Goal: Information Seeking & Learning: Obtain resource

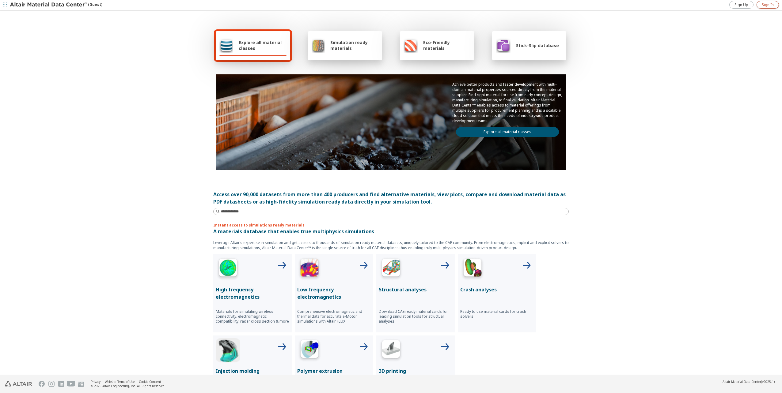
click at [768, 3] on span "Sign In" at bounding box center [768, 4] width 12 height 5
click at [514, 130] on link "Explore all material classes" at bounding box center [507, 132] width 103 height 10
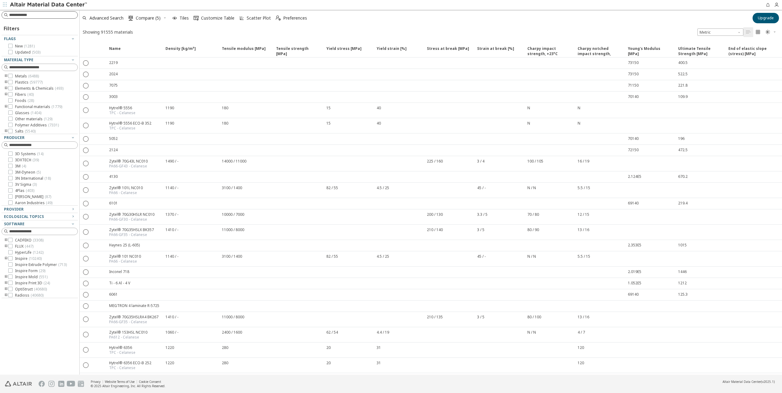
click at [46, 12] on div at bounding box center [40, 14] width 76 height 7
click at [46, 14] on input at bounding box center [43, 15] width 68 height 6
type input "********"
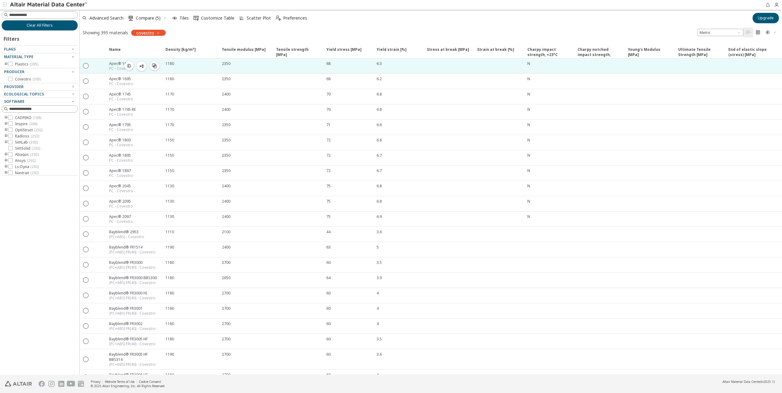
click at [129, 65] on icon "button" at bounding box center [129, 65] width 5 height 5
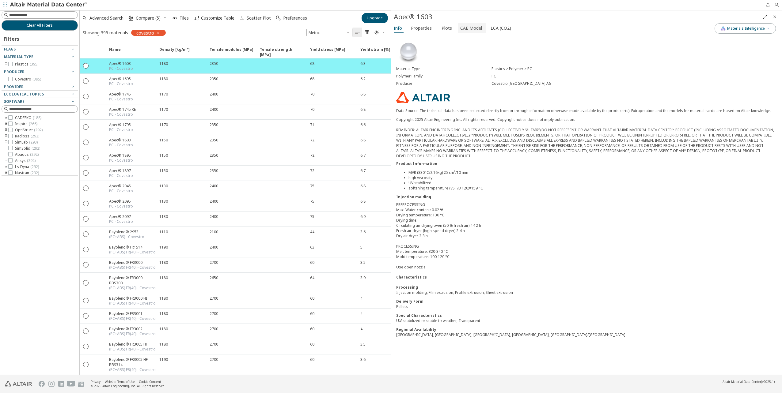
click at [465, 29] on span "CAE Model" at bounding box center [471, 28] width 22 height 10
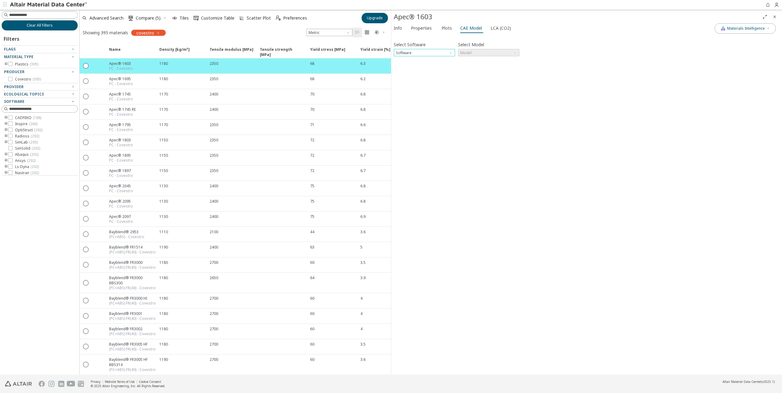
click at [451, 52] on span "Software" at bounding box center [451, 51] width 5 height 5
click at [419, 104] on span "Abaqus" at bounding box center [424, 104] width 56 height 4
click at [489, 53] on span "Model" at bounding box center [488, 52] width 61 height 7
click at [479, 74] on span "Plastic" at bounding box center [489, 75] width 56 height 4
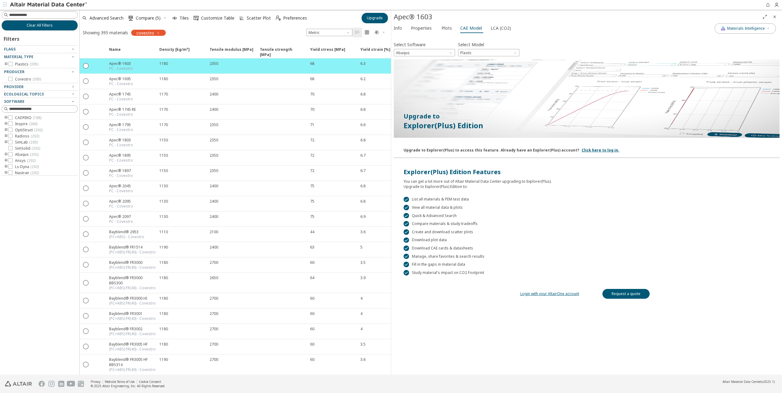
click at [564, 294] on link "Login with your AltairOne account" at bounding box center [549, 293] width 59 height 5
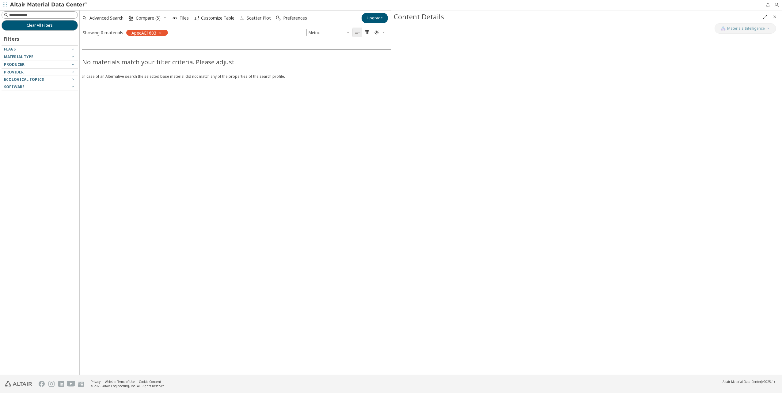
click at [160, 32] on icon "button" at bounding box center [160, 33] width 5 height 5
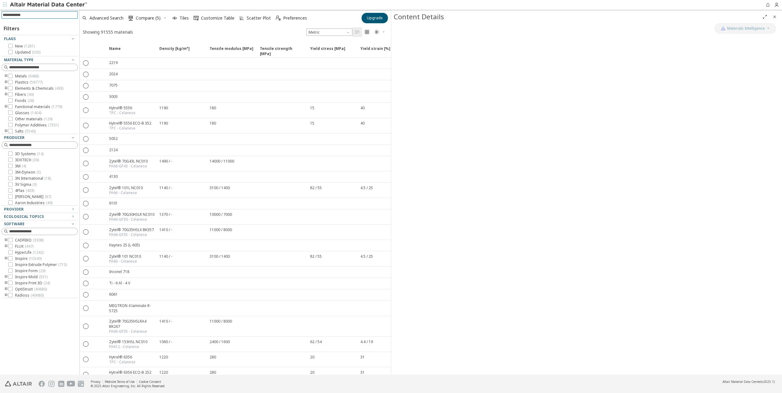
click at [26, 16] on input at bounding box center [40, 15] width 75 height 7
type input "****"
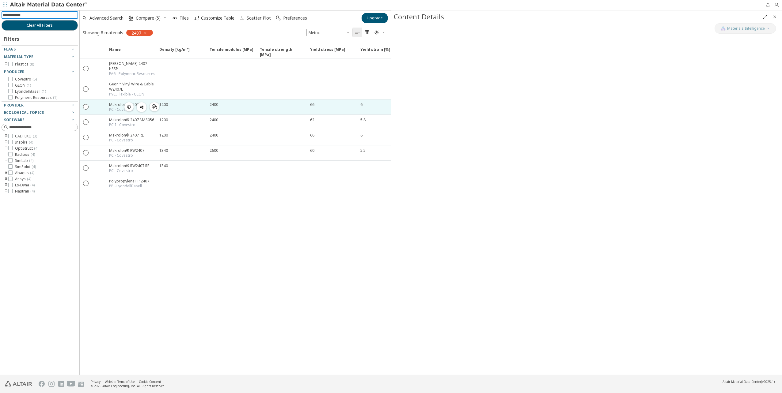
click at [130, 104] on icon "button" at bounding box center [129, 106] width 5 height 5
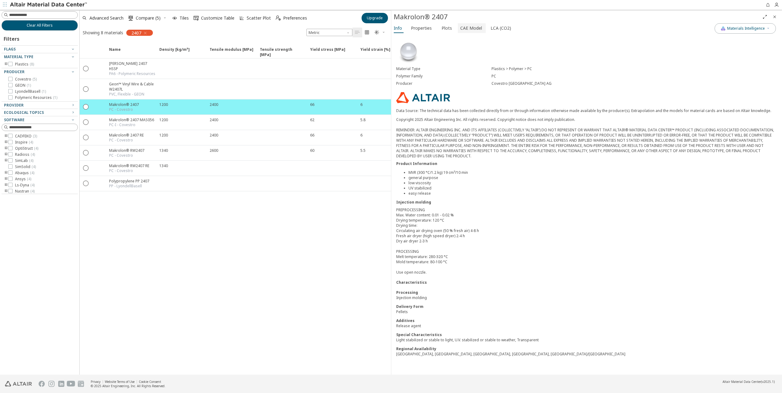
click at [460, 25] on span "CAE Model" at bounding box center [471, 28] width 22 height 10
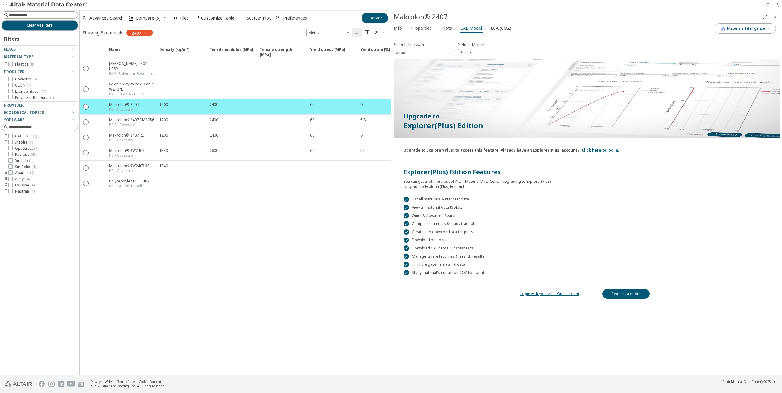
click at [499, 53] on span "Plastic" at bounding box center [488, 52] width 61 height 7
click at [488, 62] on span "Elastic" at bounding box center [489, 60] width 56 height 4
click at [778, 7] on icon "button" at bounding box center [778, 4] width 8 height 5
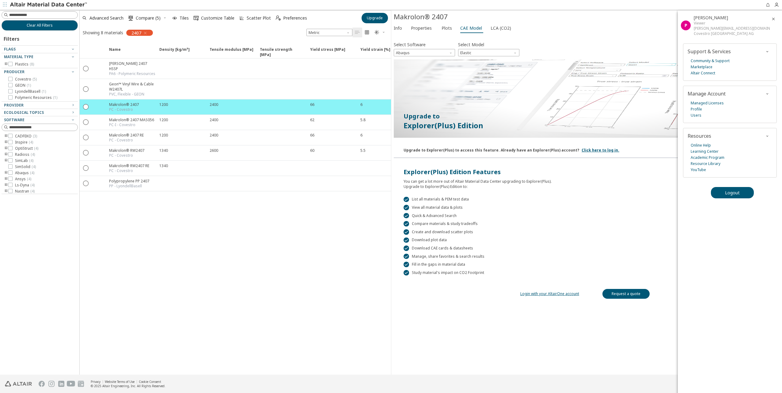
click at [616, 87] on div at bounding box center [587, 99] width 386 height 80
click at [719, 30] on div "[PERSON_NAME][EMAIL_ADDRESS][DOMAIN_NAME]" at bounding box center [732, 28] width 76 height 5
click at [771, 20] on icon "button" at bounding box center [773, 19] width 5 height 5
